Goal: Task Accomplishment & Management: Complete application form

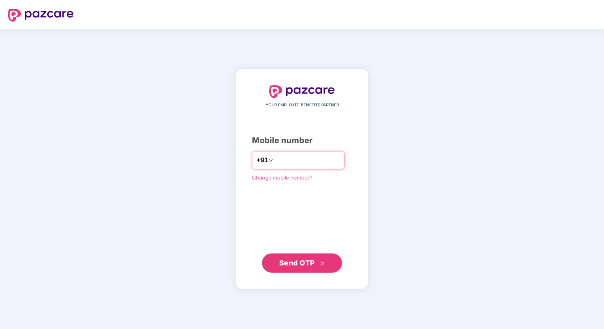
click at [288, 162] on input "number" at bounding box center [308, 160] width 66 height 13
type input "**********"
click at [294, 276] on div "**********" at bounding box center [302, 179] width 133 height 221
click at [308, 257] on span "Send OTP" at bounding box center [302, 262] width 46 height 11
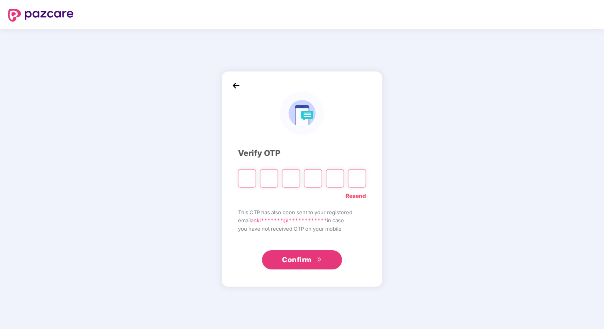
type input "*"
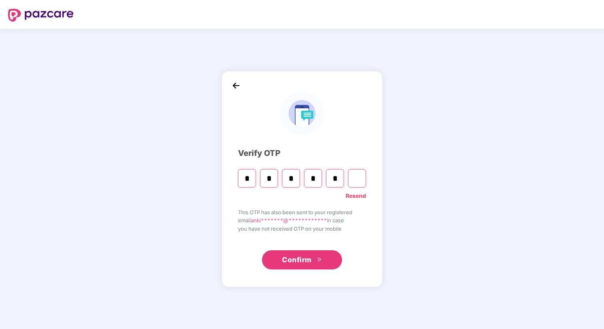
type input "*"
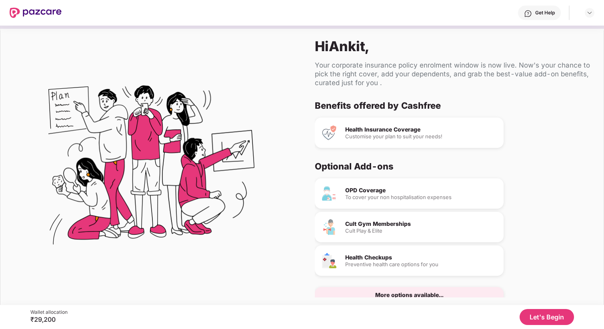
click at [384, 132] on div "Health Insurance Coverage" at bounding box center [421, 130] width 152 height 6
click at [539, 319] on button "Let's Begin" at bounding box center [547, 317] width 54 height 16
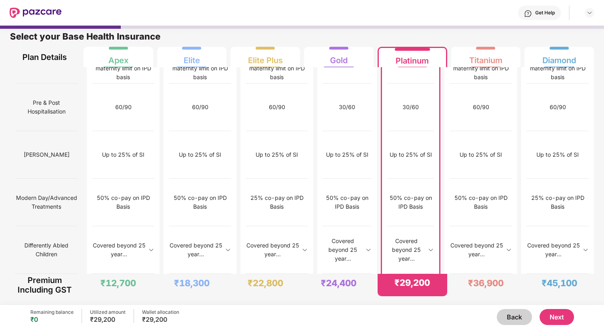
scroll to position [763, 0]
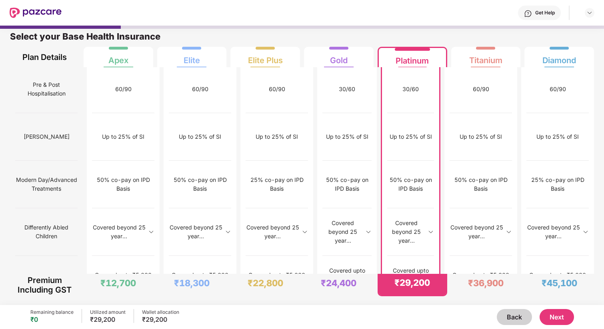
click at [561, 320] on button "Next" at bounding box center [557, 317] width 34 height 16
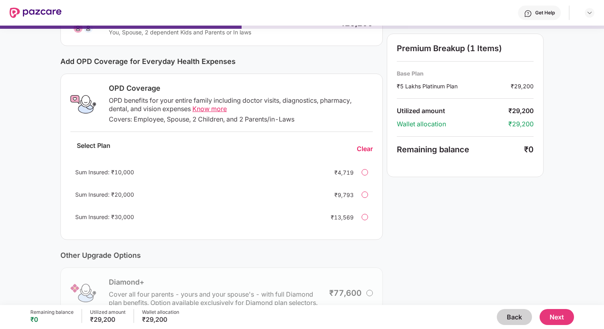
scroll to position [85, 0]
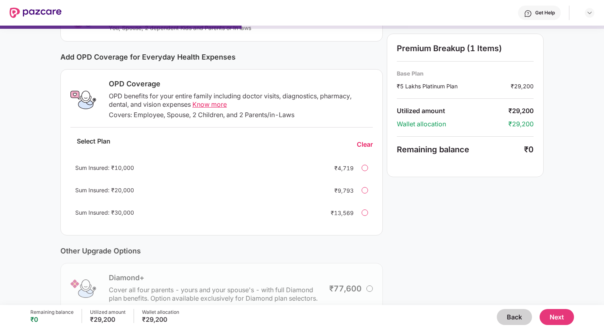
click at [363, 168] on div at bounding box center [365, 168] width 6 height 6
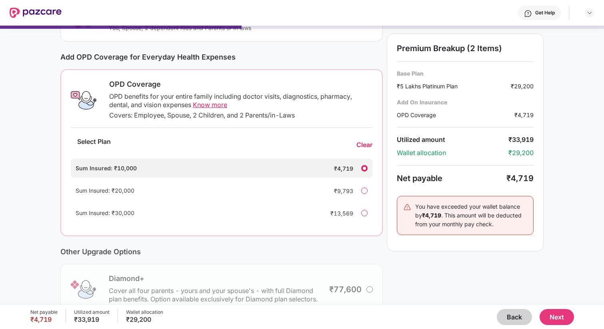
click at [363, 168] on div at bounding box center [364, 168] width 6 height 6
click at [361, 144] on div "Clear" at bounding box center [365, 145] width 16 height 8
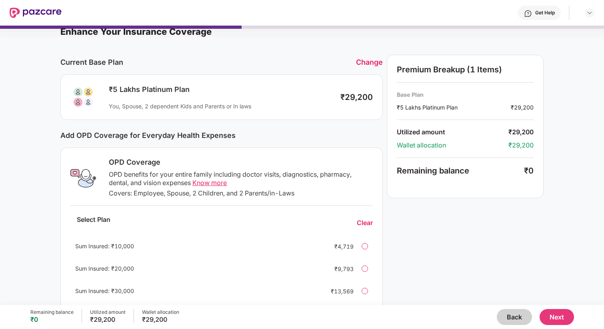
scroll to position [0, 0]
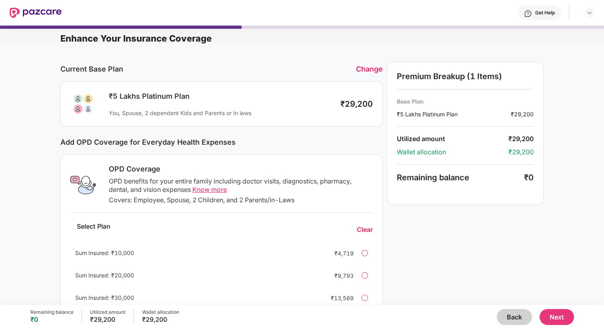
click at [563, 318] on button "Next" at bounding box center [557, 317] width 34 height 16
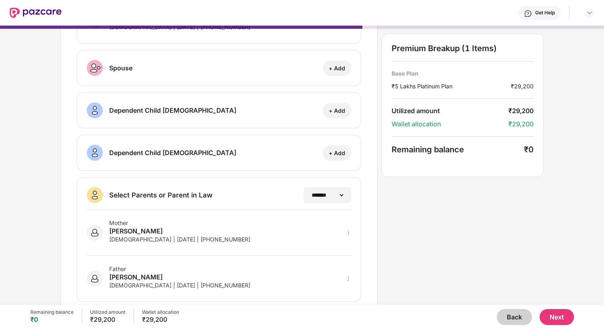
scroll to position [73, 0]
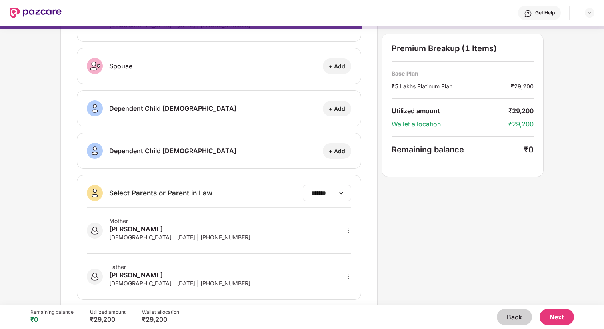
click at [322, 198] on div "**********" at bounding box center [327, 193] width 48 height 16
click at [318, 192] on select "**********" at bounding box center [327, 193] width 35 height 6
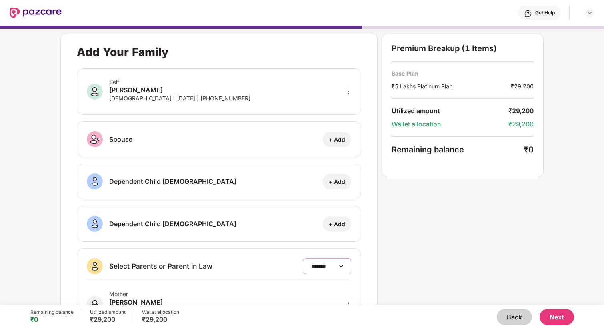
scroll to position [86, 0]
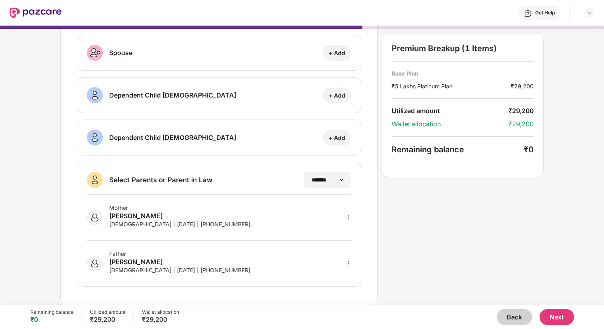
click at [557, 318] on button "Next" at bounding box center [557, 317] width 34 height 16
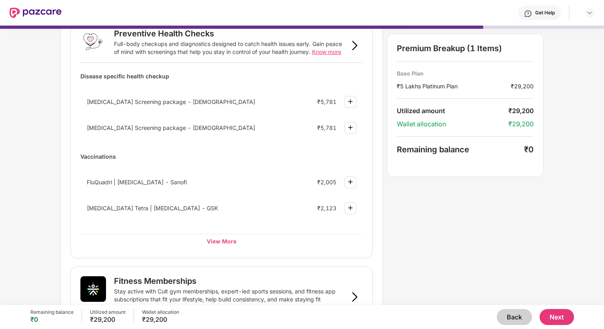
scroll to position [58, 0]
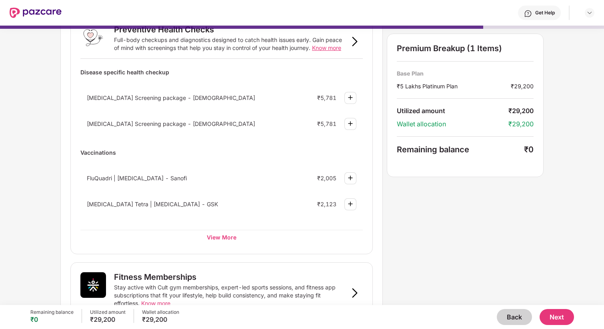
click at [351, 121] on img at bounding box center [351, 124] width 10 height 10
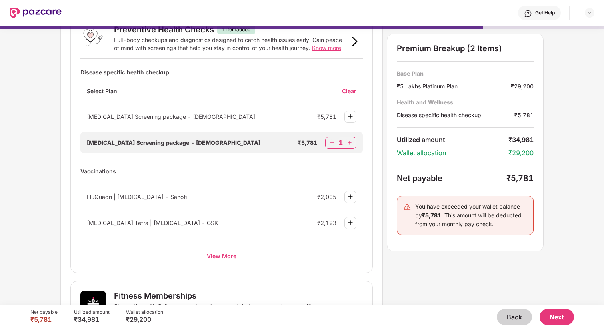
click at [332, 144] on img at bounding box center [332, 143] width 8 height 8
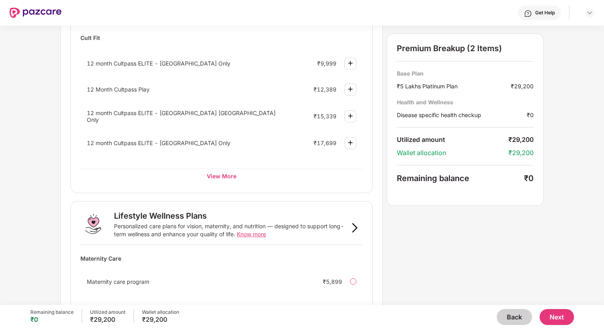
scroll to position [352, 0]
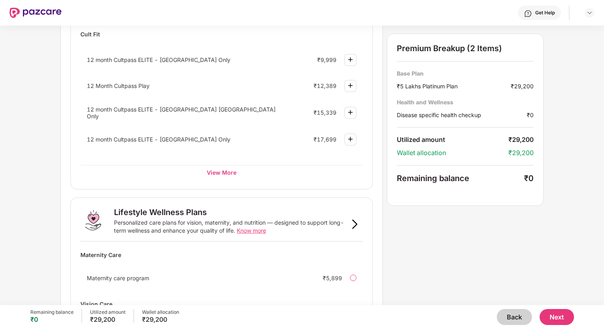
click at [351, 112] on img at bounding box center [351, 113] width 10 height 10
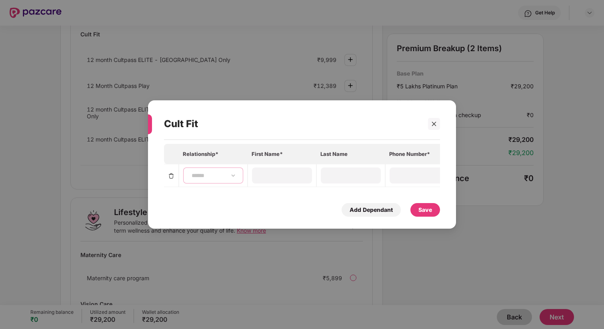
click at [216, 176] on select "**********" at bounding box center [213, 175] width 46 height 6
click at [431, 125] on icon "close" at bounding box center [434, 124] width 6 height 6
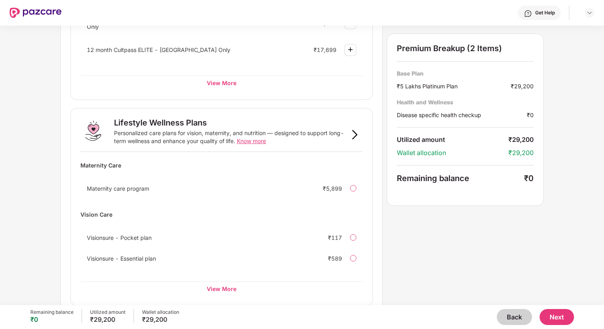
scroll to position [451, 0]
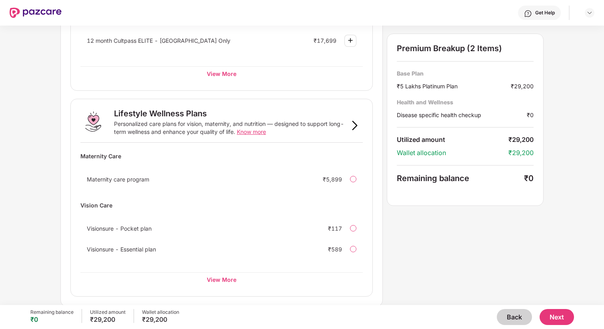
click at [557, 317] on button "Next" at bounding box center [557, 317] width 34 height 16
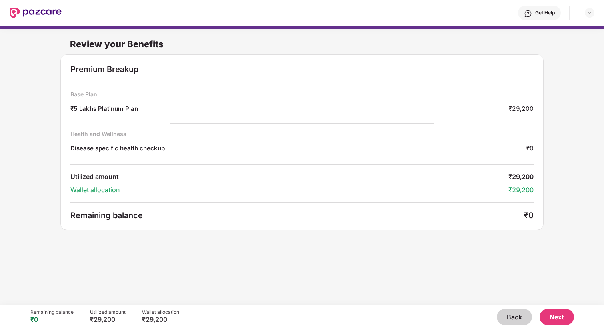
click at [554, 317] on button "Next" at bounding box center [557, 317] width 34 height 16
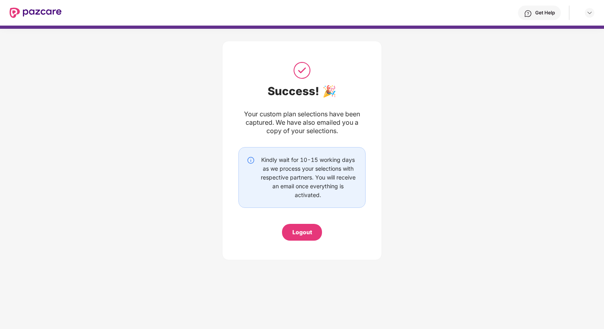
click at [300, 233] on div "Logout" at bounding box center [302, 232] width 20 height 9
